Goal: Information Seeking & Learning: Learn about a topic

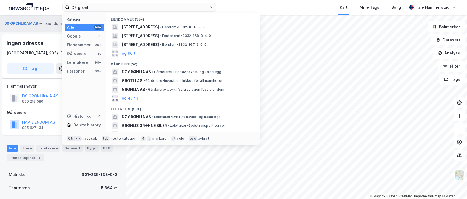
scroll to position [27, 0]
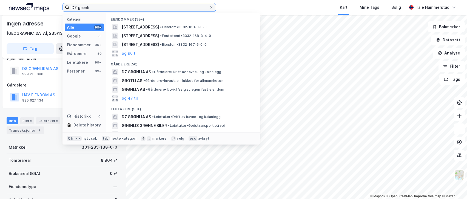
drag, startPoint x: 105, startPoint y: 9, endPoint x: -45, endPoint y: 7, distance: 150.3
click at [0, 7] on html "D7 grønli Kategori Alle 99+ Google 0 Eiendommer 99+ Gårdeiere 50 Leietakere 99+…" at bounding box center [233, 99] width 467 height 199
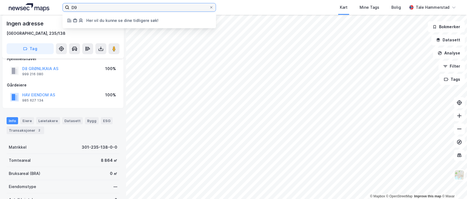
type input "D"
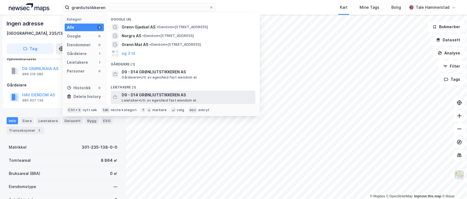
click at [172, 100] on span "Leietaker • Utl. av egen/leid fast eiendom el." at bounding box center [159, 100] width 75 height 4
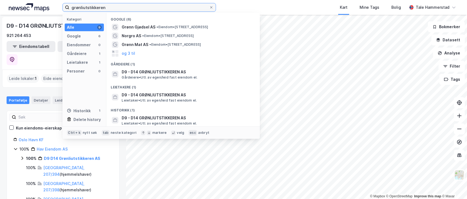
click at [108, 4] on input "grønliutstikkeren" at bounding box center [139, 7] width 140 height 8
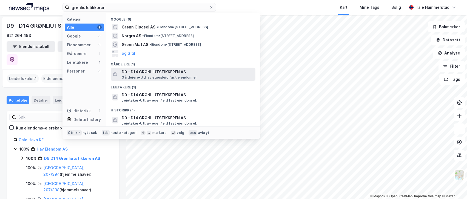
click at [151, 76] on span "Gårdeiere • Utl. av egen/leid fast eiendom el." at bounding box center [160, 77] width 76 height 4
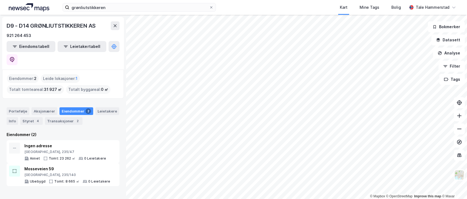
click at [27, 74] on div "Eiendommer : 2" at bounding box center [23, 78] width 32 height 9
click at [73, 173] on div "[GEOGRAPHIC_DATA], 235/140" at bounding box center [67, 175] width 86 height 4
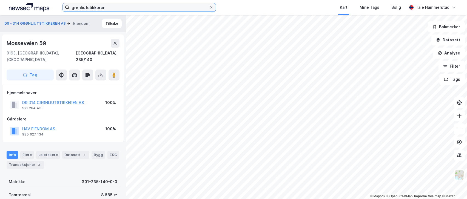
click at [116, 8] on input "grønliutstikkeren" at bounding box center [139, 7] width 140 height 8
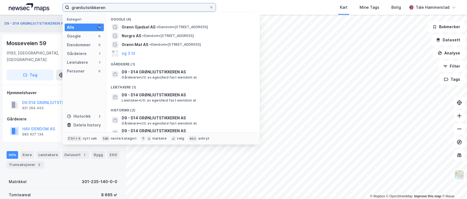
click at [116, 8] on input "grønliutstikkeren" at bounding box center [139, 7] width 140 height 8
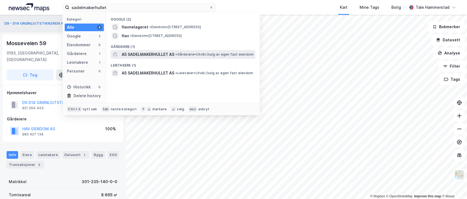
click at [183, 57] on div "A5 SADELMAKERHULLET AS • Gårdeiere • [GEOGRAPHIC_DATA]/salg av egen fast eiendom" at bounding box center [188, 54] width 133 height 7
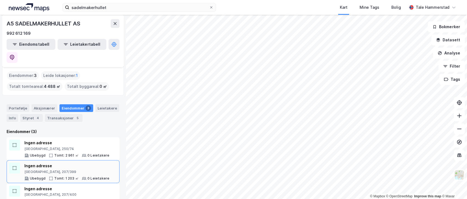
scroll to position [4, 0]
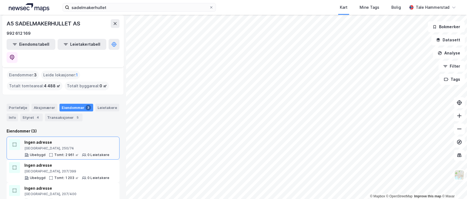
click at [93, 139] on div "Ingen adresse" at bounding box center [66, 142] width 85 height 7
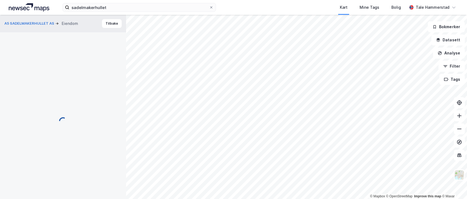
scroll to position [1, 0]
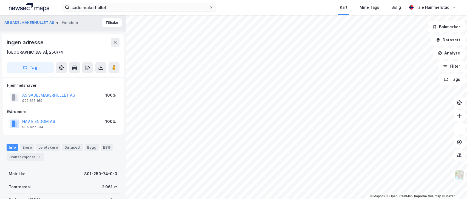
click at [62, 181] on div "Tomteareal 2 961 ㎡" at bounding box center [63, 187] width 113 height 13
click at [53, 170] on div "Matrikkel 301-250-74-0-0" at bounding box center [63, 174] width 113 height 13
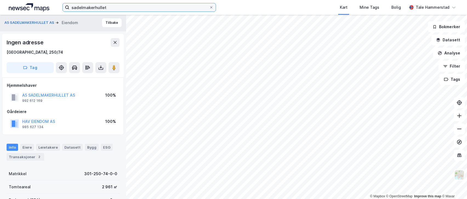
click at [108, 6] on input "sadelmakerhullet" at bounding box center [139, 7] width 140 height 8
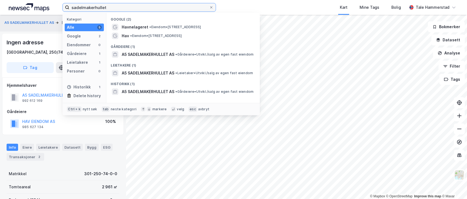
click at [108, 6] on input "sadelmakerhullet" at bounding box center [139, 7] width 140 height 8
drag, startPoint x: 111, startPoint y: 6, endPoint x: 95, endPoint y: 6, distance: 15.6
click at [95, 6] on input "sadelmakerhullet" at bounding box center [139, 7] width 140 height 8
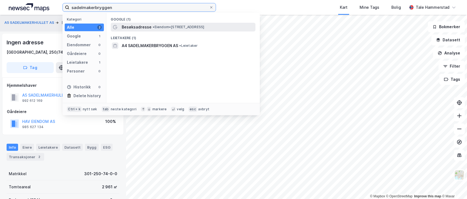
type input "sadelmakerbryggen"
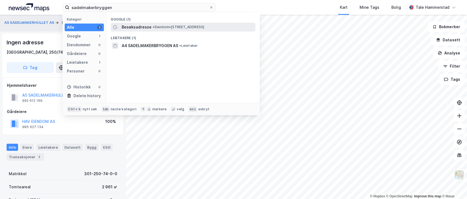
click at [166, 30] on div "Besøksadresse • Eiendom • [STREET_ADDRESS]" at bounding box center [188, 27] width 133 height 7
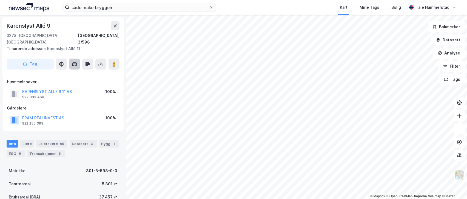
scroll to position [1, 0]
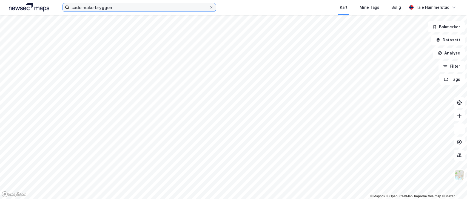
click at [126, 6] on input "sadelmakerbryggen" at bounding box center [139, 7] width 140 height 8
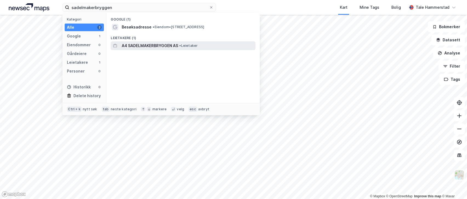
click at [132, 46] on span "A4 SADELMAKERBRYGGEN AS" at bounding box center [150, 46] width 56 height 7
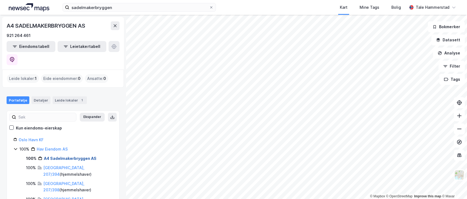
click at [75, 156] on link "A4 Sadelmakerbryggen AS" at bounding box center [70, 158] width 53 height 5
click at [71, 97] on div "Leide lokaler 1" at bounding box center [70, 101] width 34 height 8
